Goal: Navigation & Orientation: Find specific page/section

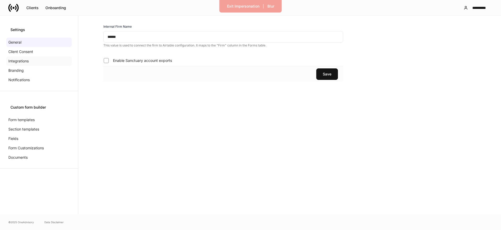
click at [32, 61] on div "Integrations" at bounding box center [38, 60] width 65 height 9
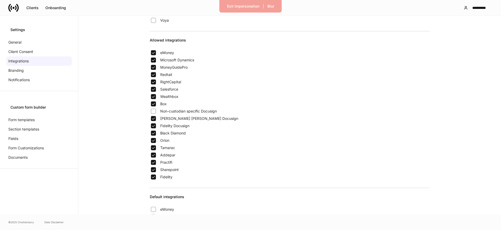
scroll to position [393, 0]
